Goal: Transaction & Acquisition: Book appointment/travel/reservation

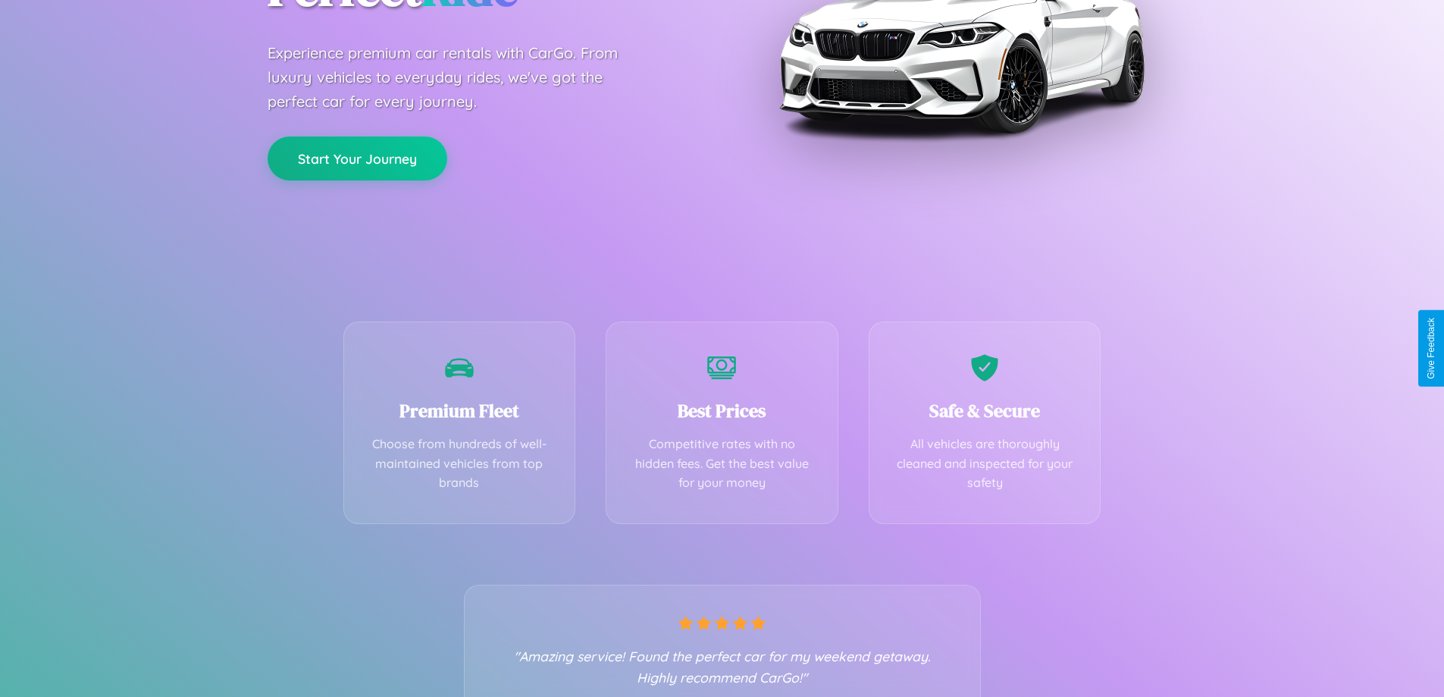
scroll to position [299, 0]
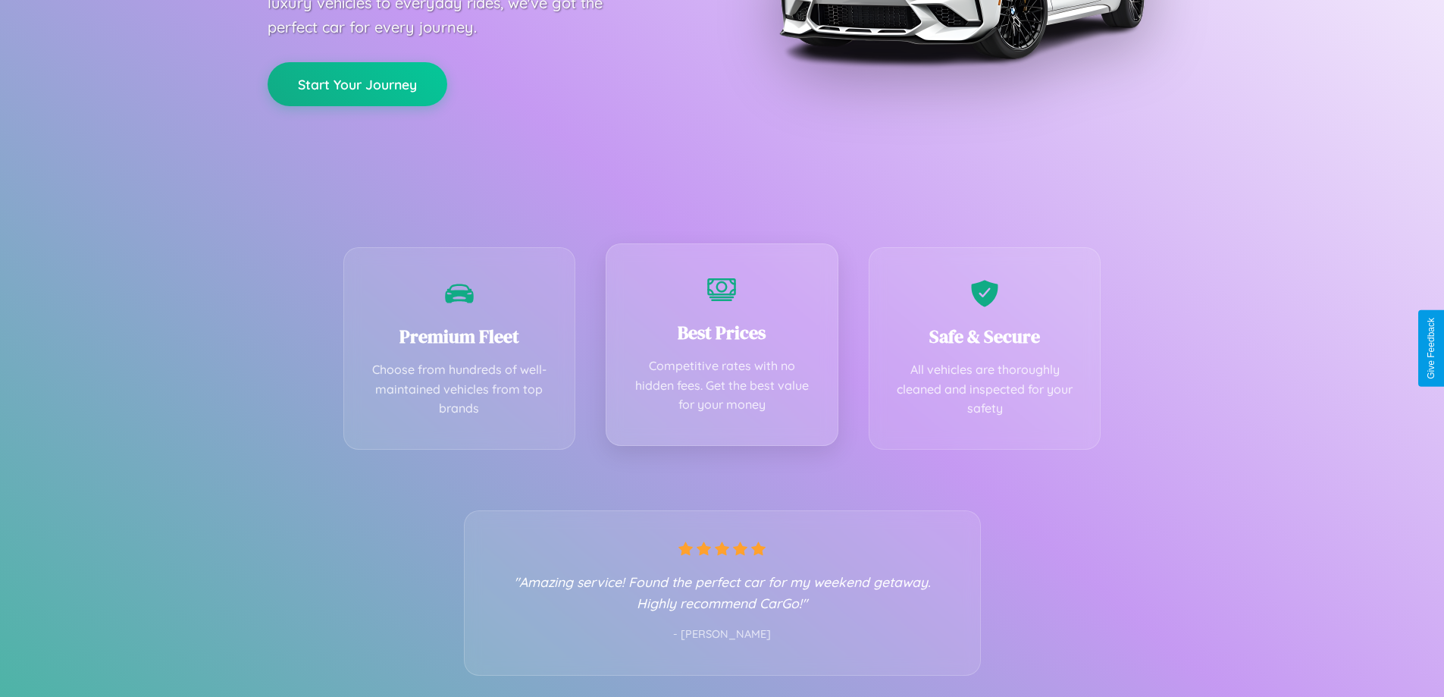
click at [722, 348] on div "Best Prices Competitive rates with no hidden fees. Get the best value for your …" at bounding box center [722, 344] width 233 height 202
click at [357, 83] on button "Start Your Journey" at bounding box center [358, 83] width 180 height 44
click at [357, 82] on button "Start Your Journey" at bounding box center [358, 83] width 180 height 44
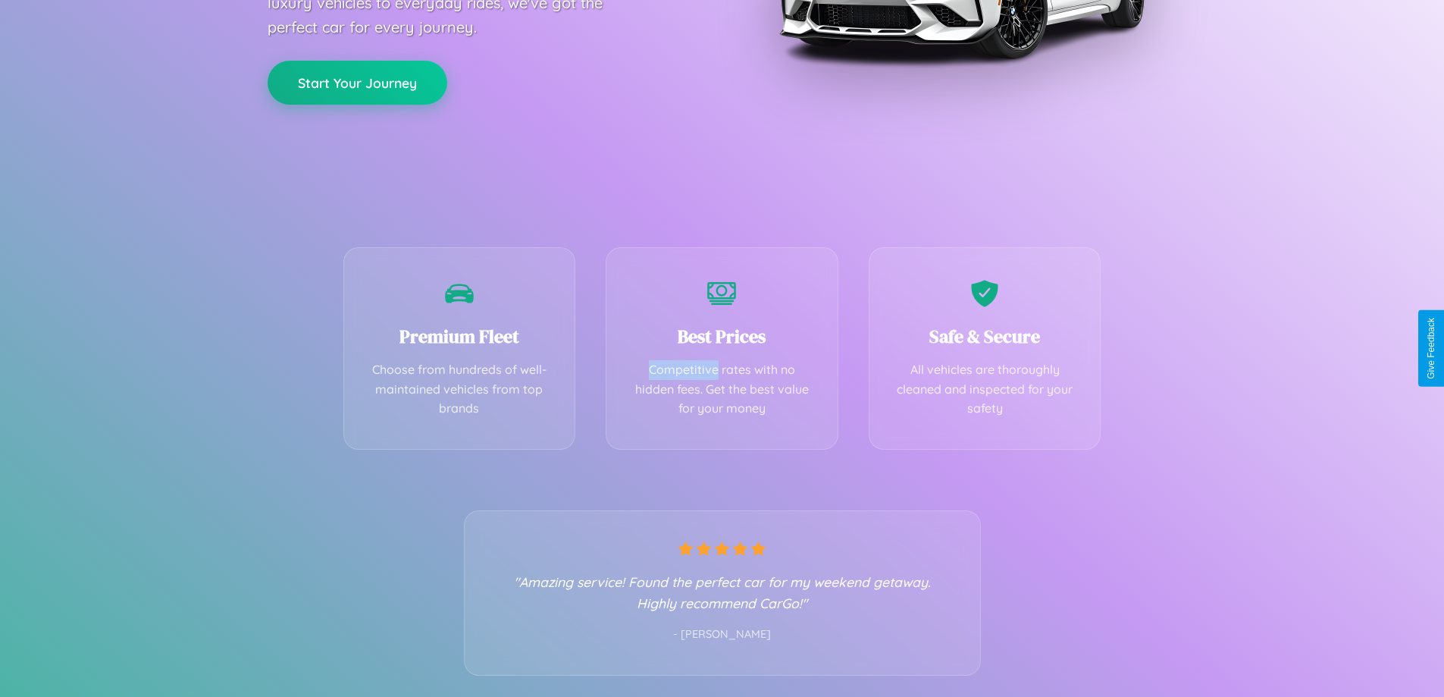
click at [357, 82] on button "Start Your Journey" at bounding box center [358, 83] width 180 height 44
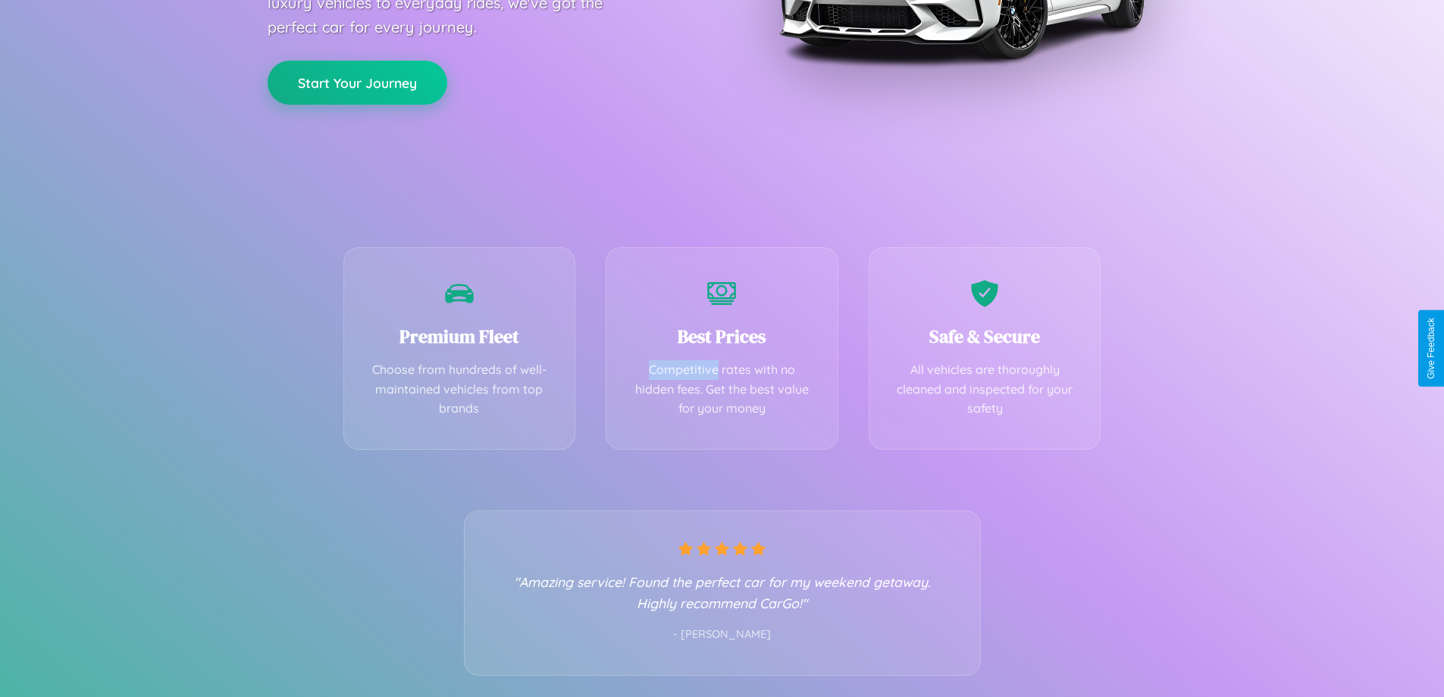
click at [357, 82] on button "Start Your Journey" at bounding box center [358, 83] width 180 height 44
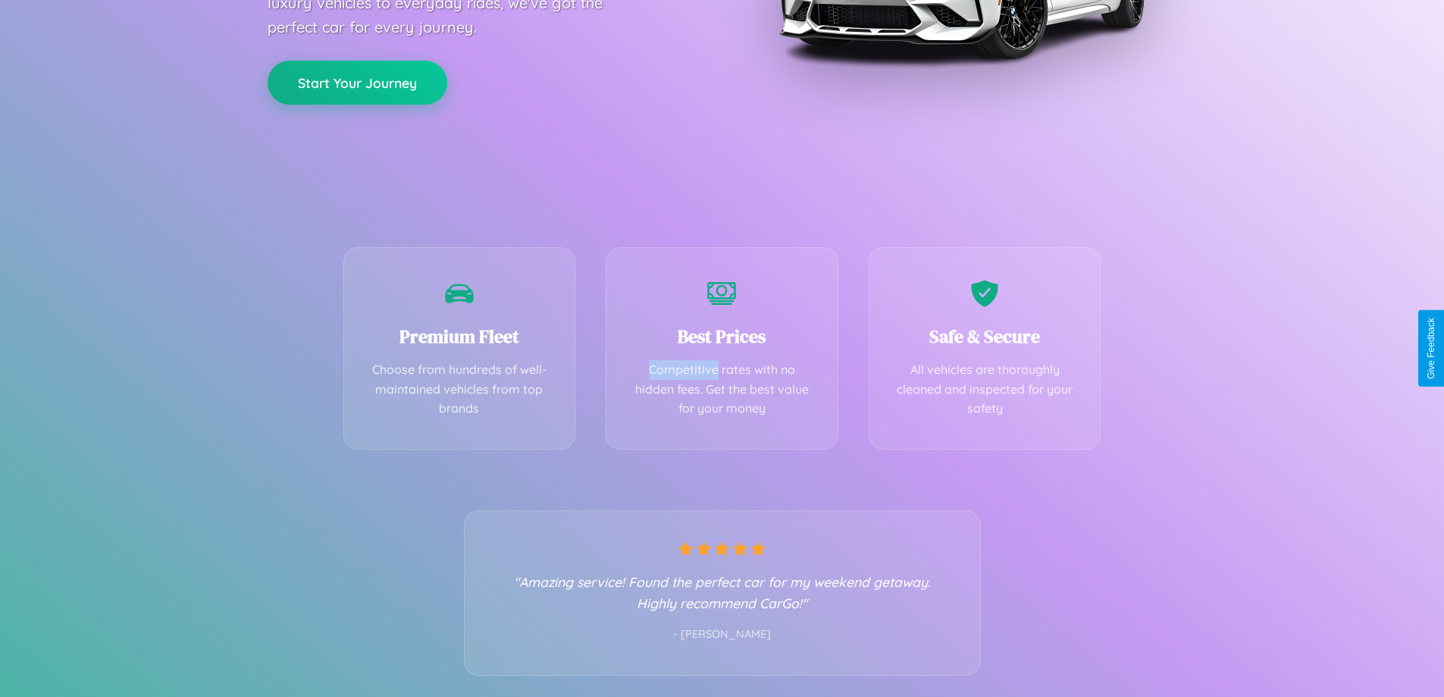
click at [357, 82] on button "Start Your Journey" at bounding box center [358, 83] width 180 height 44
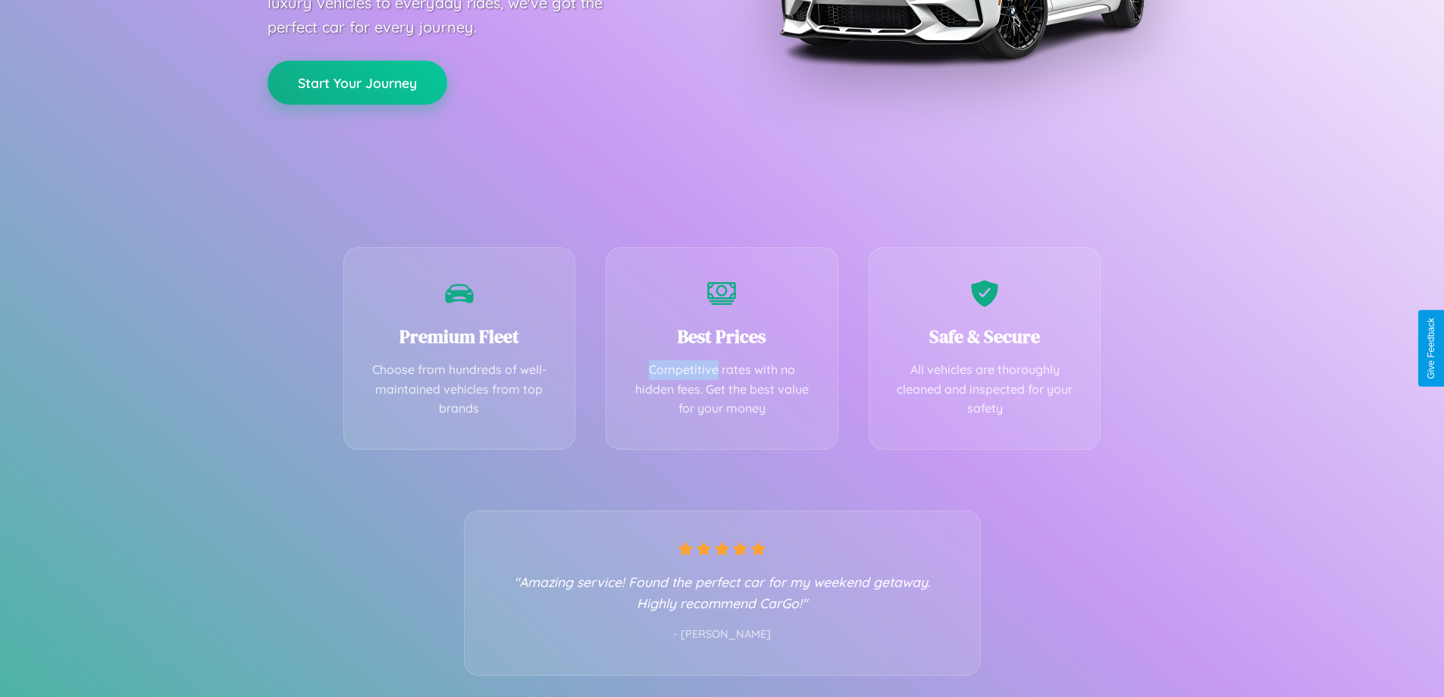
click at [357, 82] on button "Start Your Journey" at bounding box center [358, 83] width 180 height 44
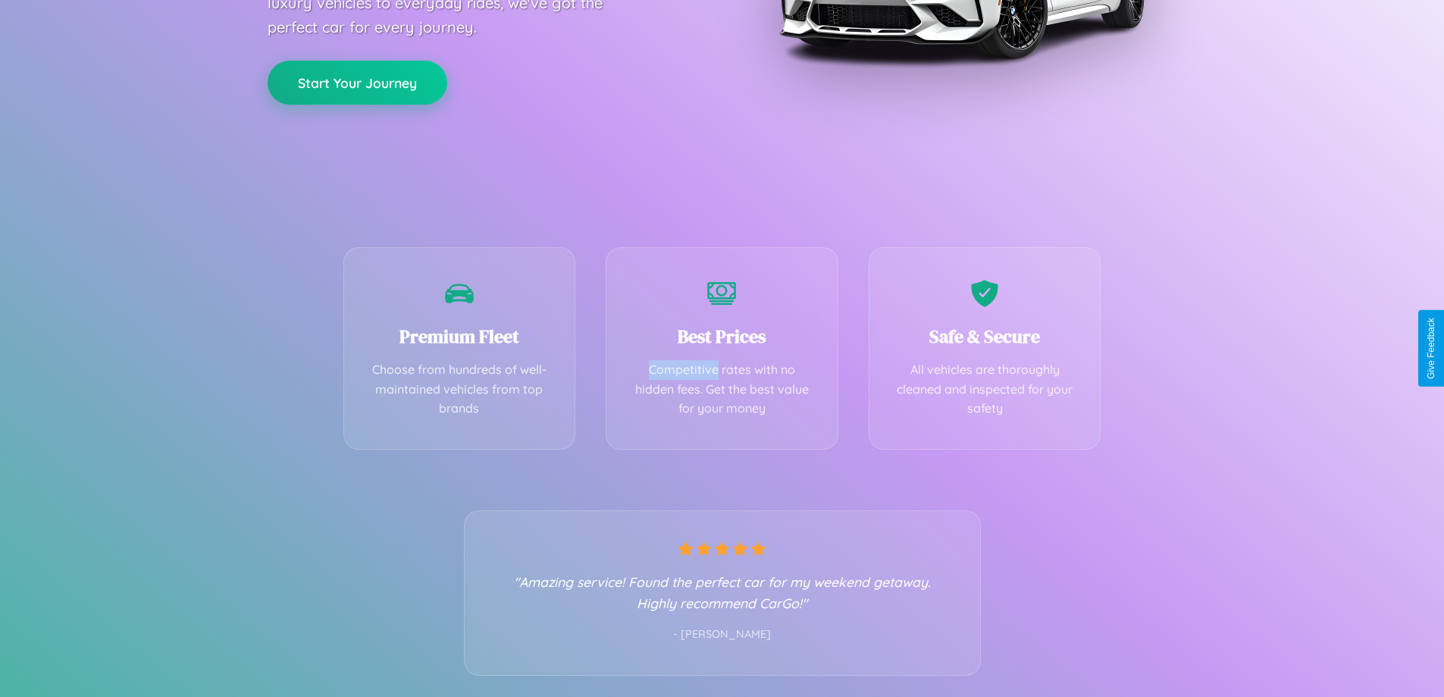
click at [357, 82] on button "Start Your Journey" at bounding box center [358, 83] width 180 height 44
